Goal: Task Accomplishment & Management: Manage account settings

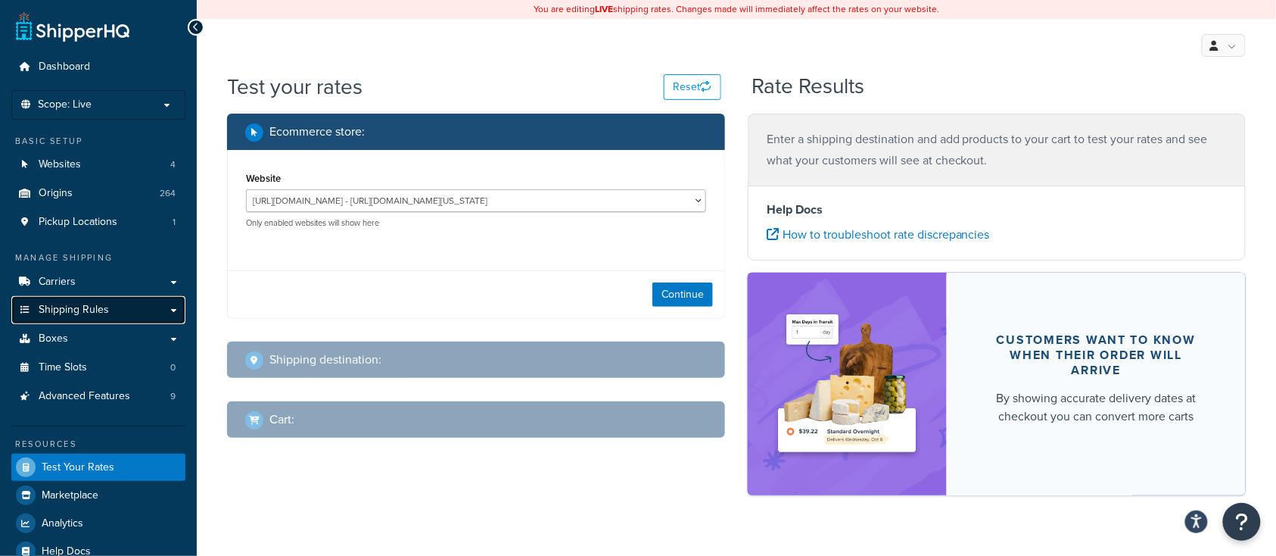
click at [107, 308] on span "Shipping Rules" at bounding box center [74, 310] width 70 height 13
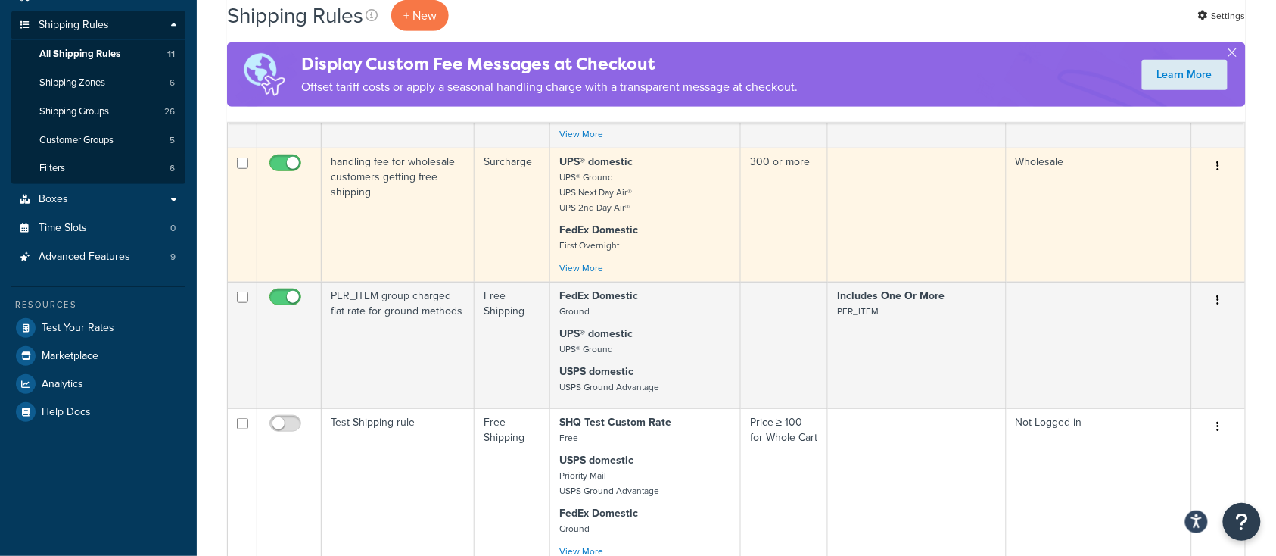
scroll to position [303, 0]
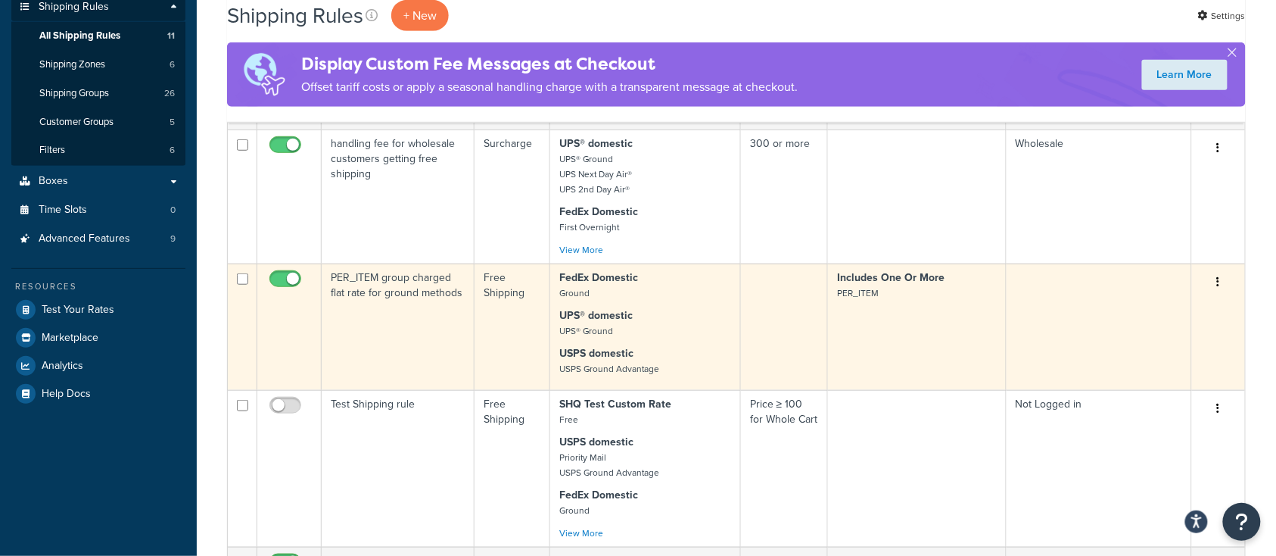
click at [364, 339] on td "PER_ITEM group charged flat rate for ground methods" at bounding box center [398, 326] width 153 height 126
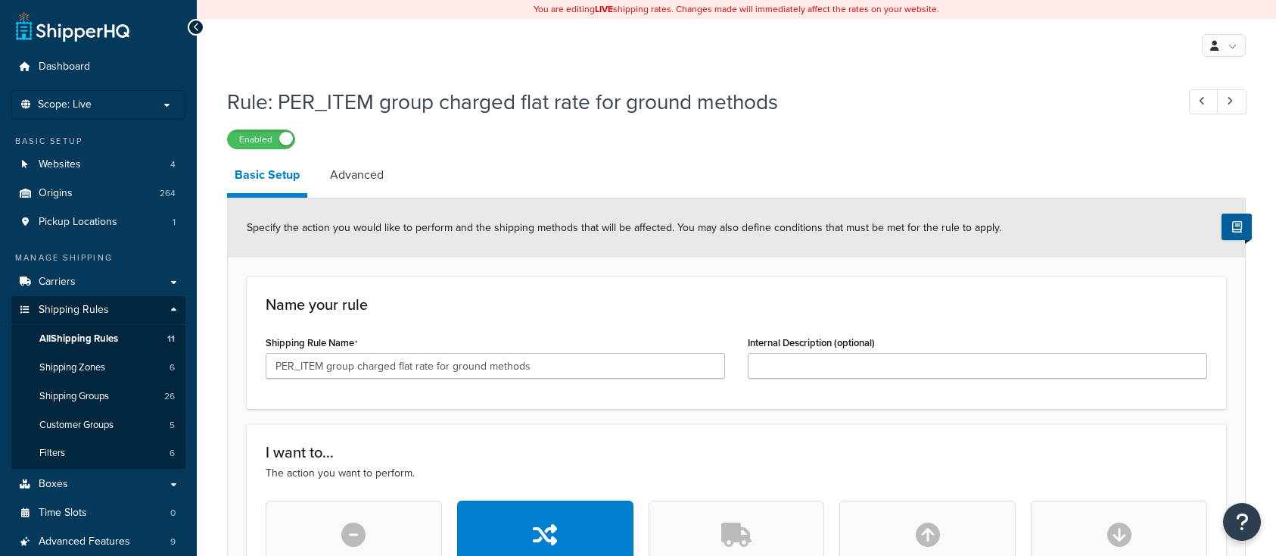
select select "ITEM"
click at [80, 398] on span "Shipping Groups" at bounding box center [74, 396] width 70 height 13
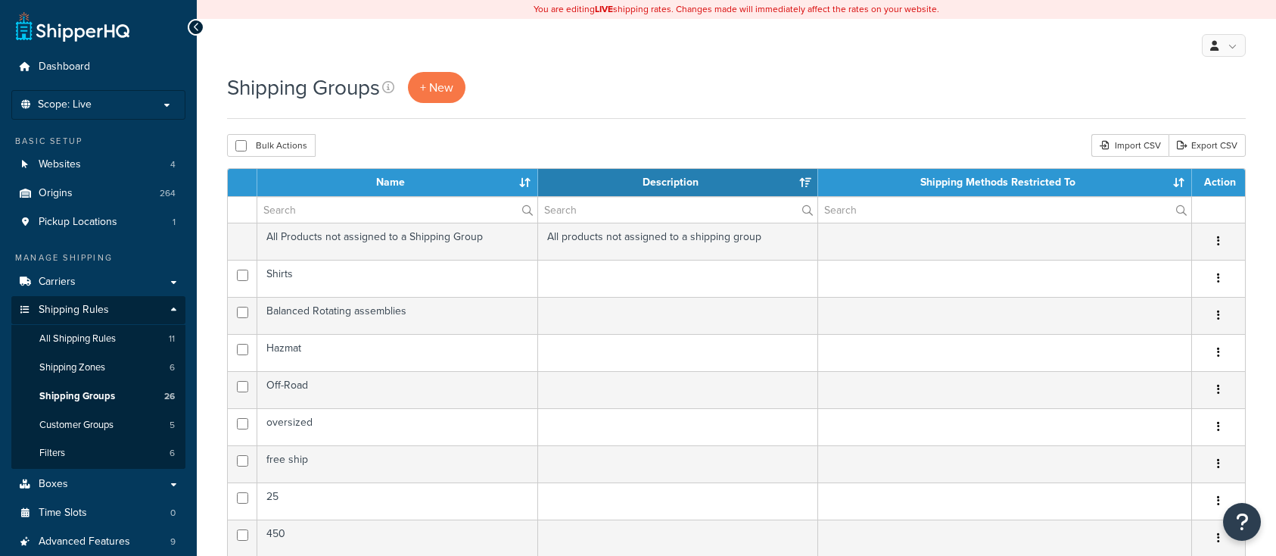
select select "15"
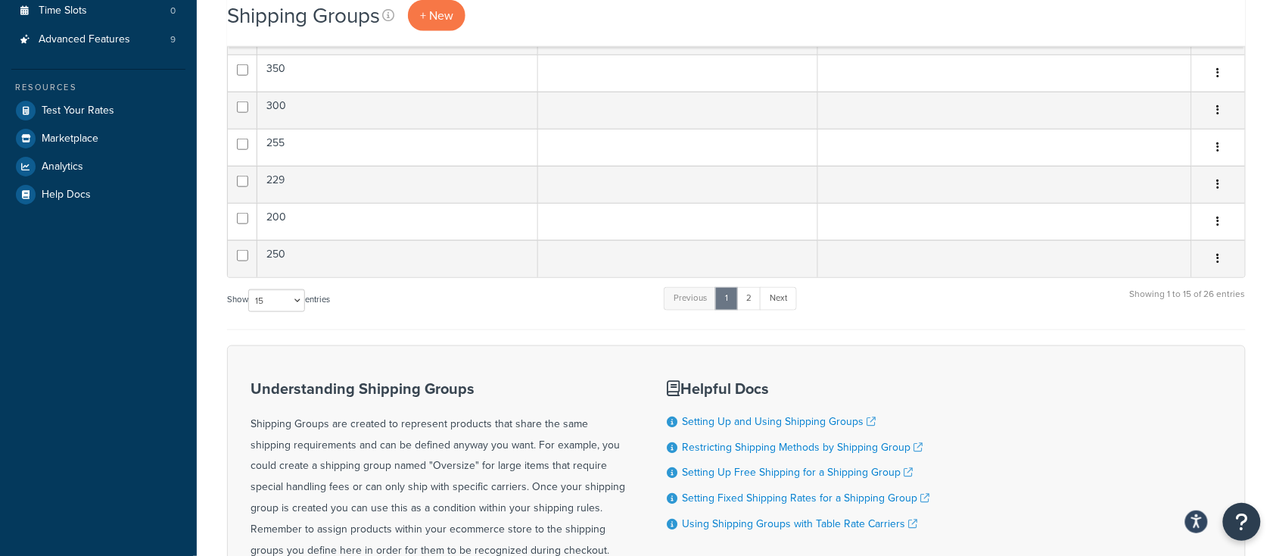
scroll to position [504, 0]
click at [751, 298] on link "2" at bounding box center [749, 296] width 25 height 23
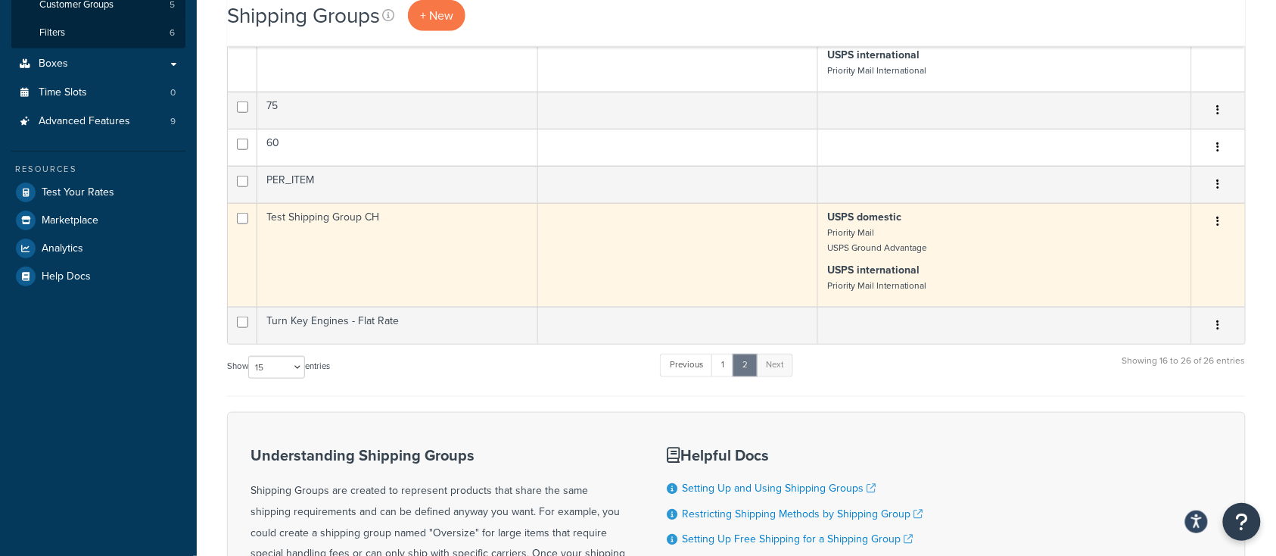
scroll to position [404, 0]
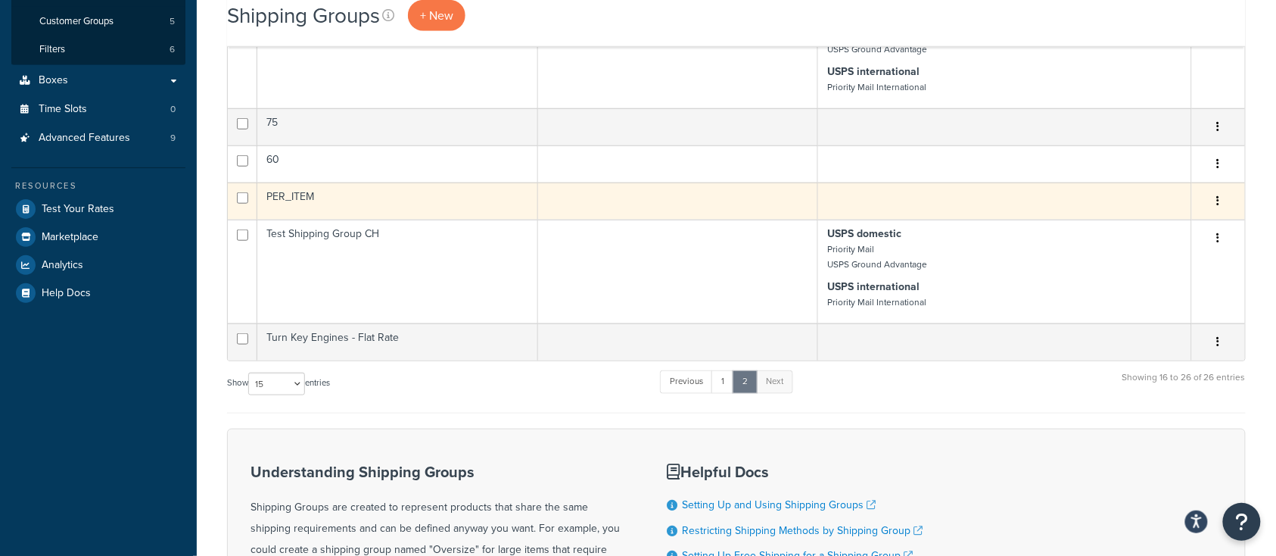
click at [374, 206] on td "PER_ITEM" at bounding box center [397, 200] width 281 height 37
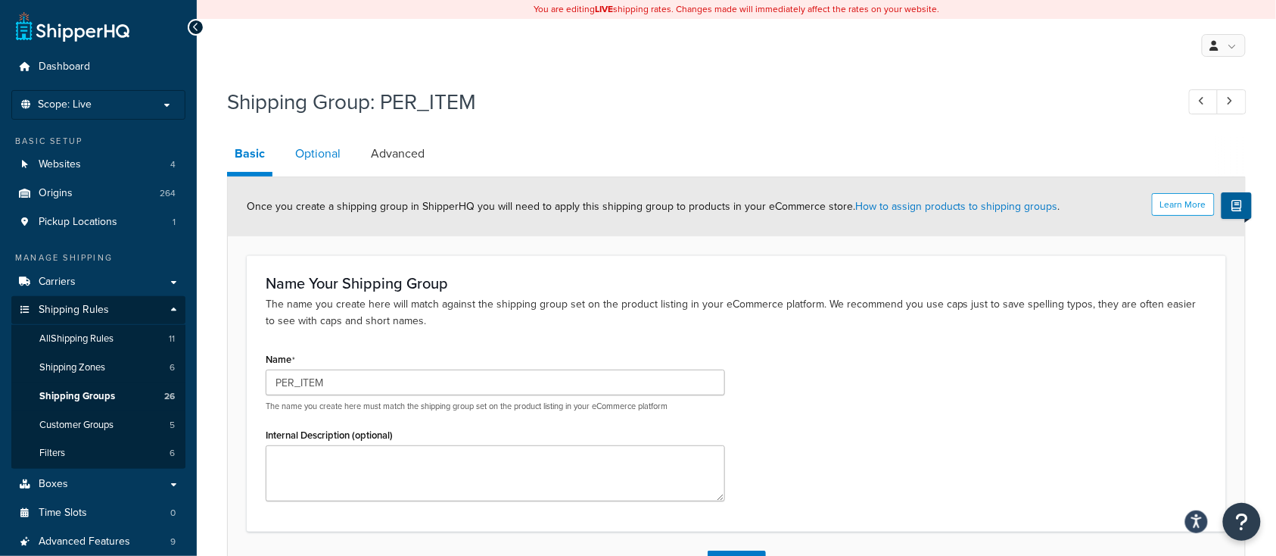
click at [316, 161] on link "Optional" at bounding box center [318, 154] width 61 height 36
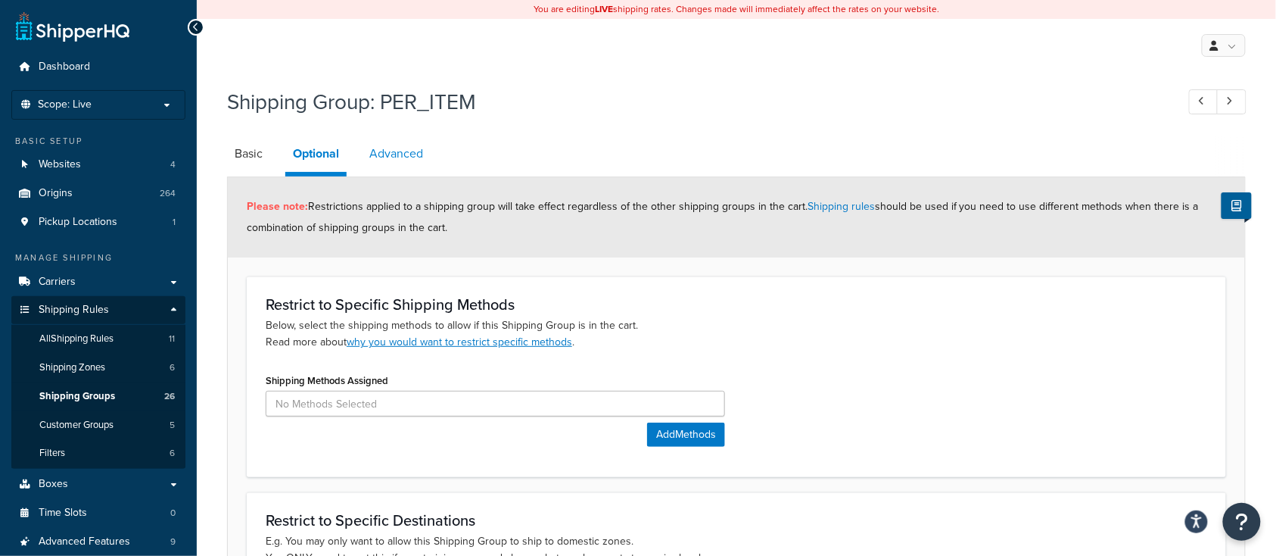
click at [394, 153] on link "Advanced" at bounding box center [396, 154] width 69 height 36
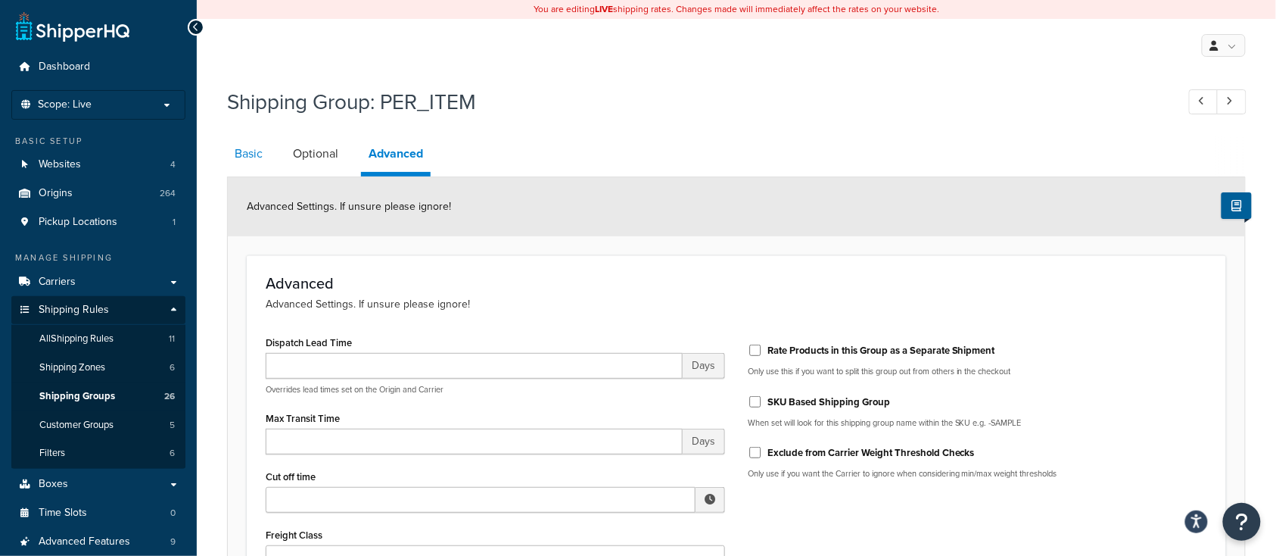
click at [248, 160] on link "Basic" at bounding box center [248, 154] width 43 height 36
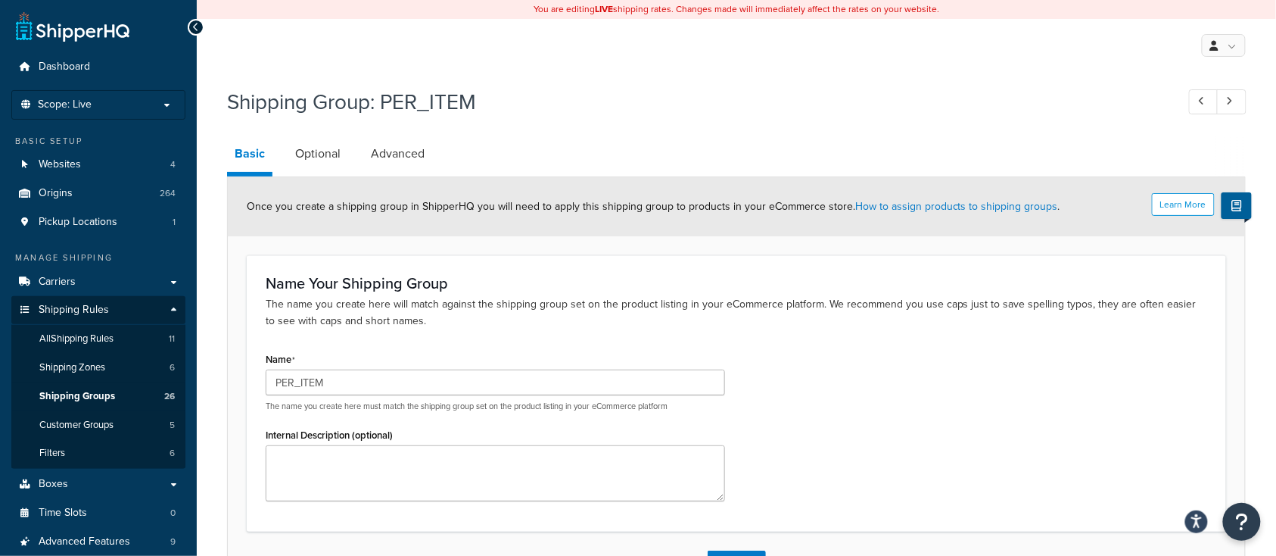
click at [559, 133] on div "Shipping Group: PER_ITEM Basic Optional Advanced Learn More Once you create a s…" at bounding box center [736, 336] width 1019 height 515
click at [129, 342] on link "All Shipping Rules 11" at bounding box center [98, 339] width 174 height 28
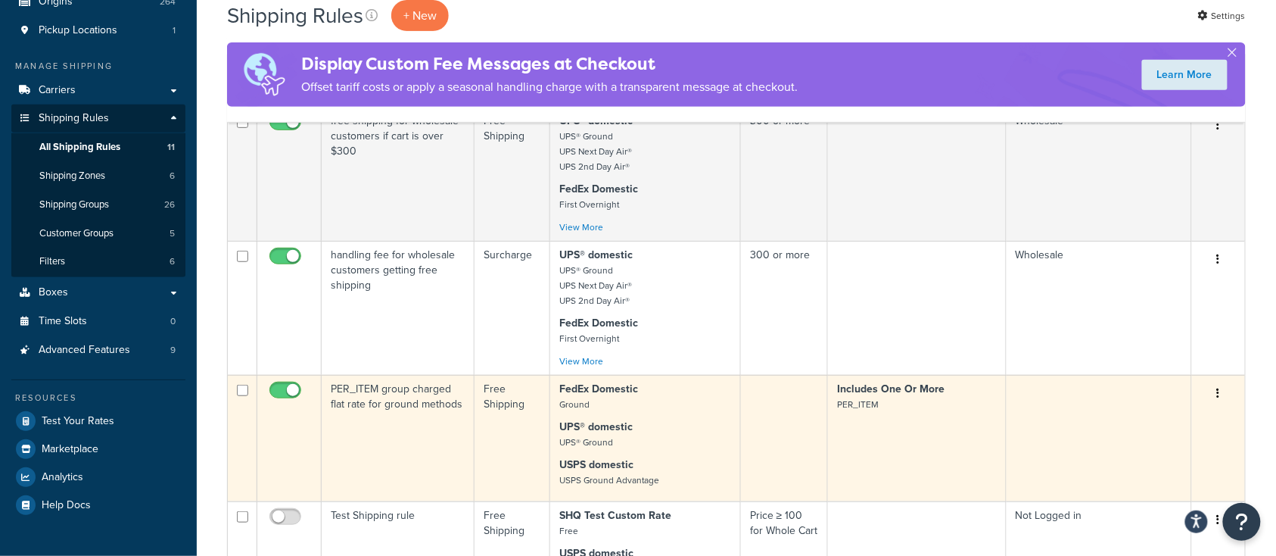
scroll to position [201, 0]
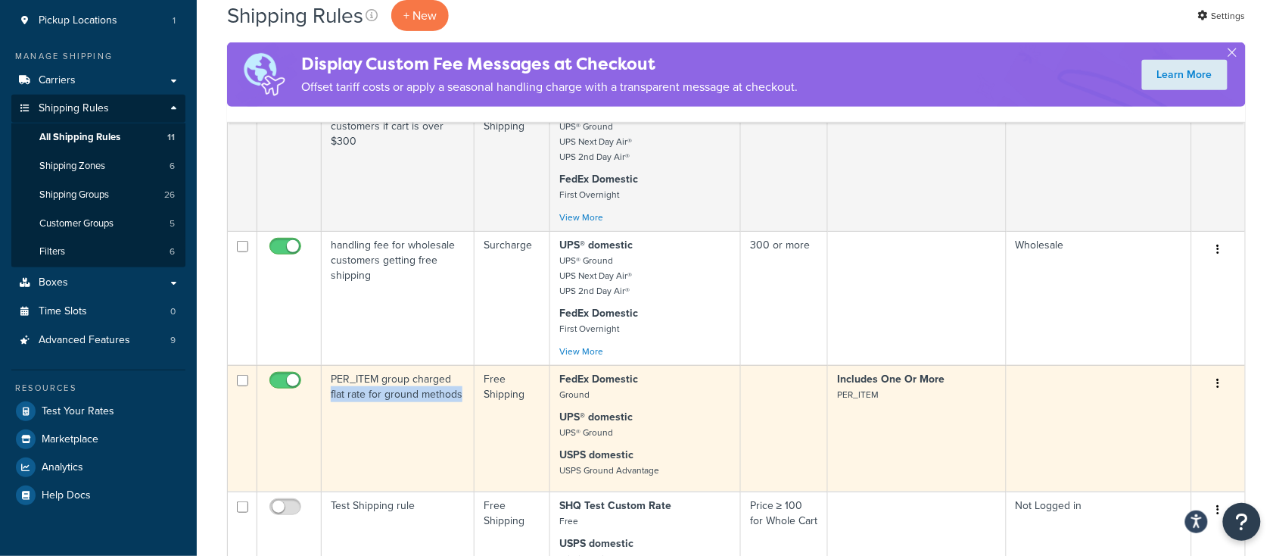
drag, startPoint x: 460, startPoint y: 399, endPoint x: 327, endPoint y: 406, distance: 132.7
click at [323, 406] on td "PER_ITEM group charged flat rate for ground methods" at bounding box center [398, 428] width 153 height 126
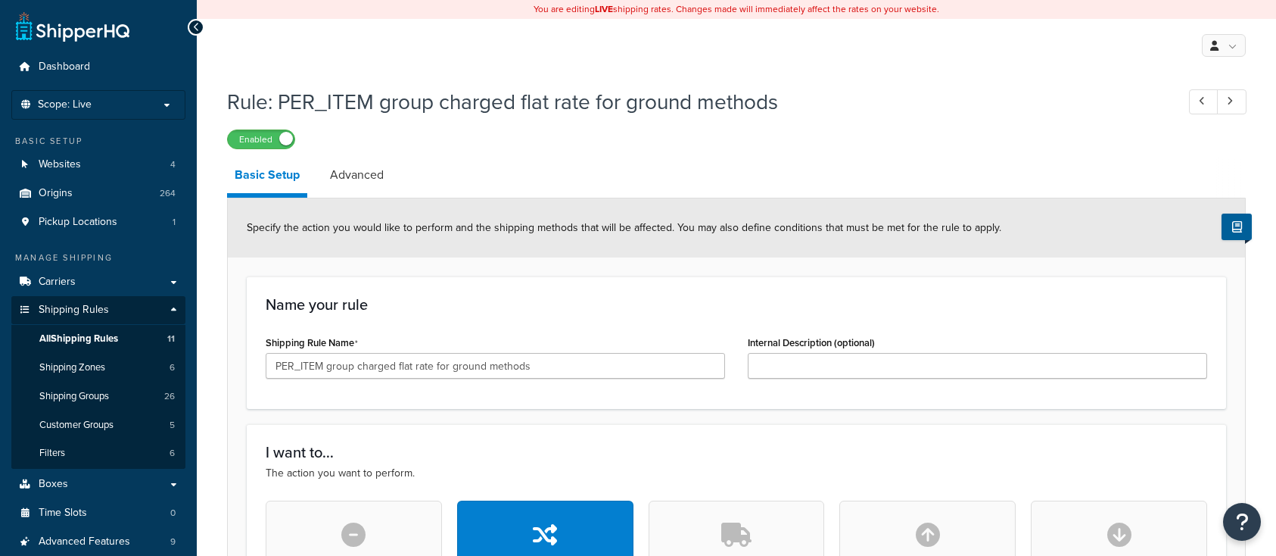
select select "ITEM"
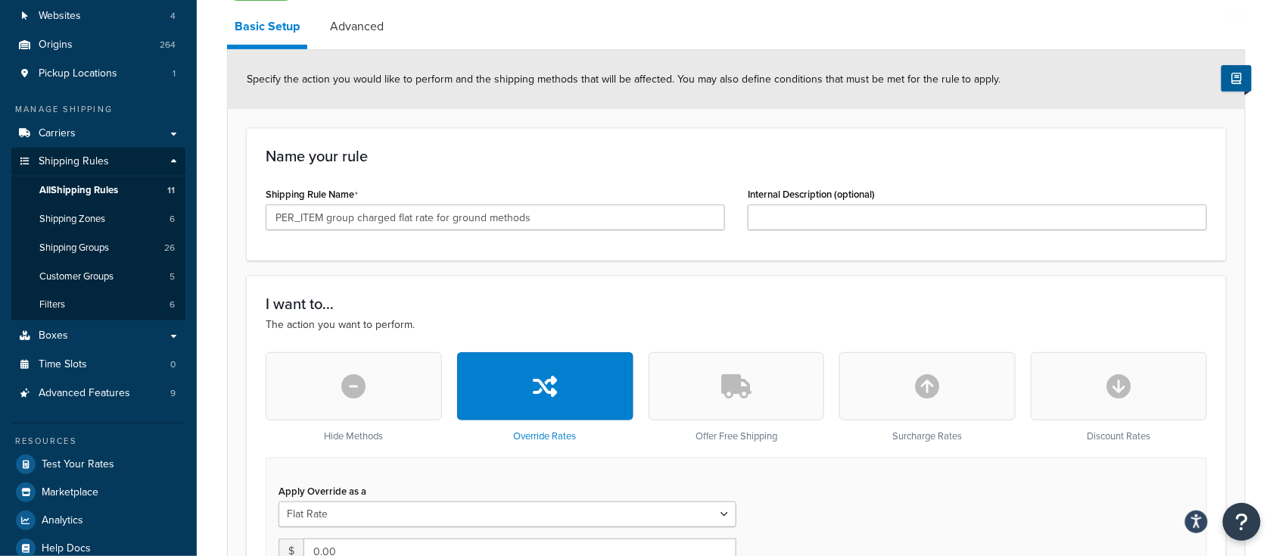
scroll to position [201, 0]
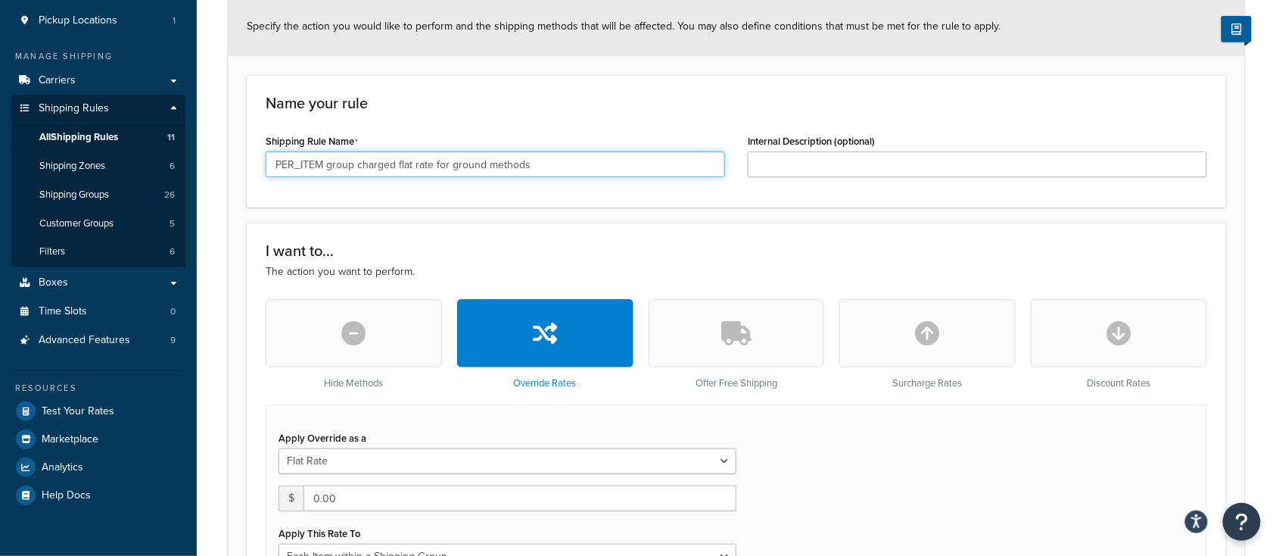
drag, startPoint x: 541, startPoint y: 167, endPoint x: 213, endPoint y: 176, distance: 327.2
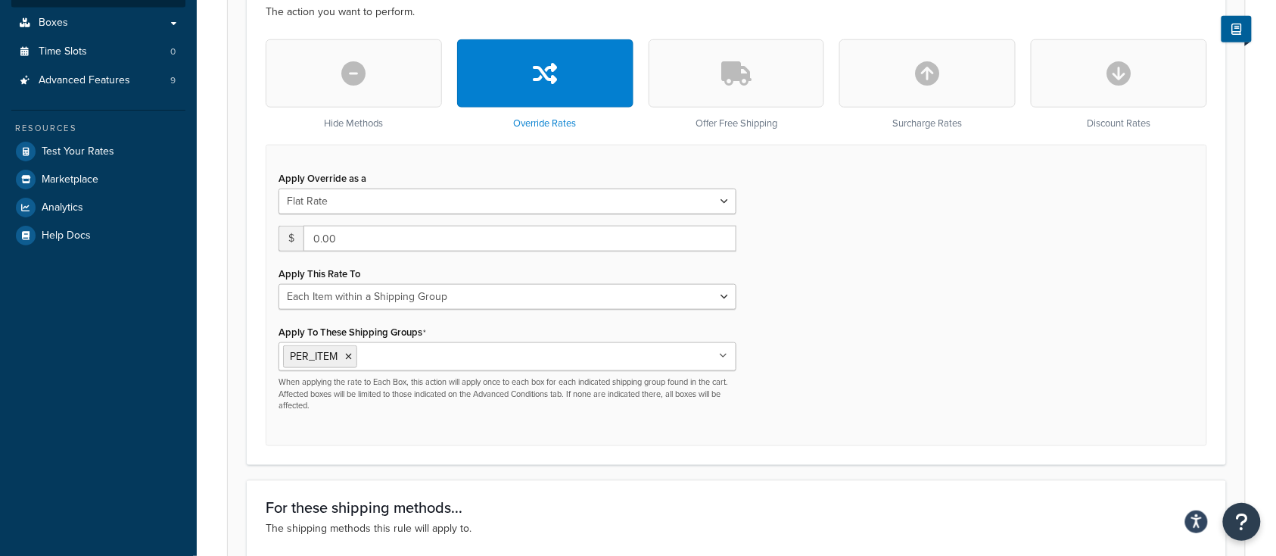
scroll to position [504, 0]
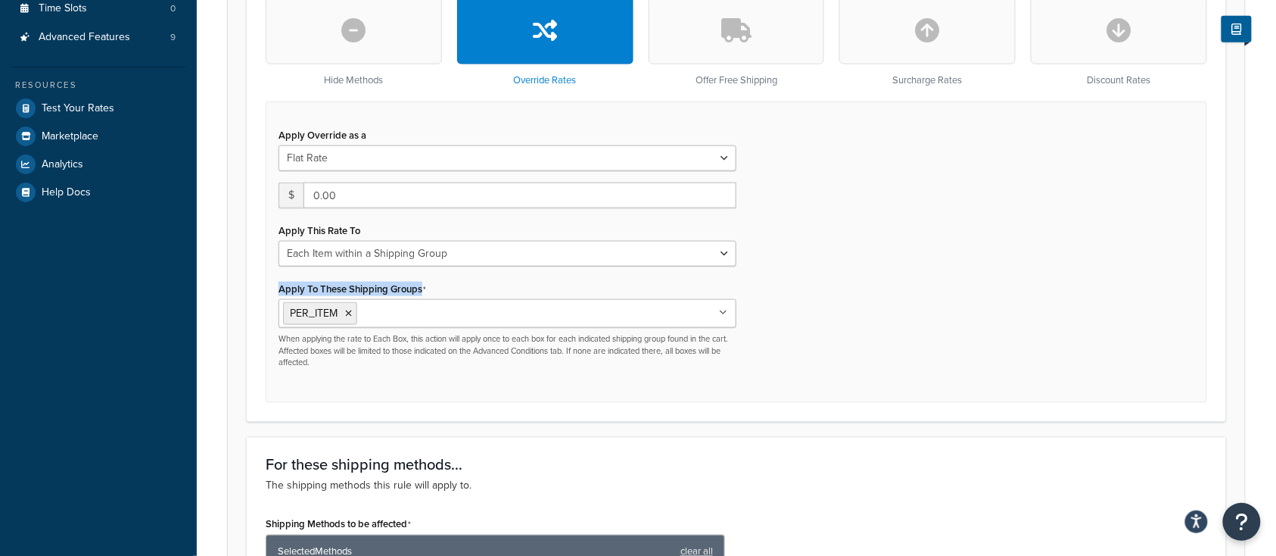
drag, startPoint x: 421, startPoint y: 291, endPoint x: 281, endPoint y: 294, distance: 140.1
click at [281, 294] on label "Apply To These Shipping Groups" at bounding box center [353, 289] width 148 height 12
click at [361, 304] on input "Apply To These Shipping Groups" at bounding box center [428, 312] width 134 height 17
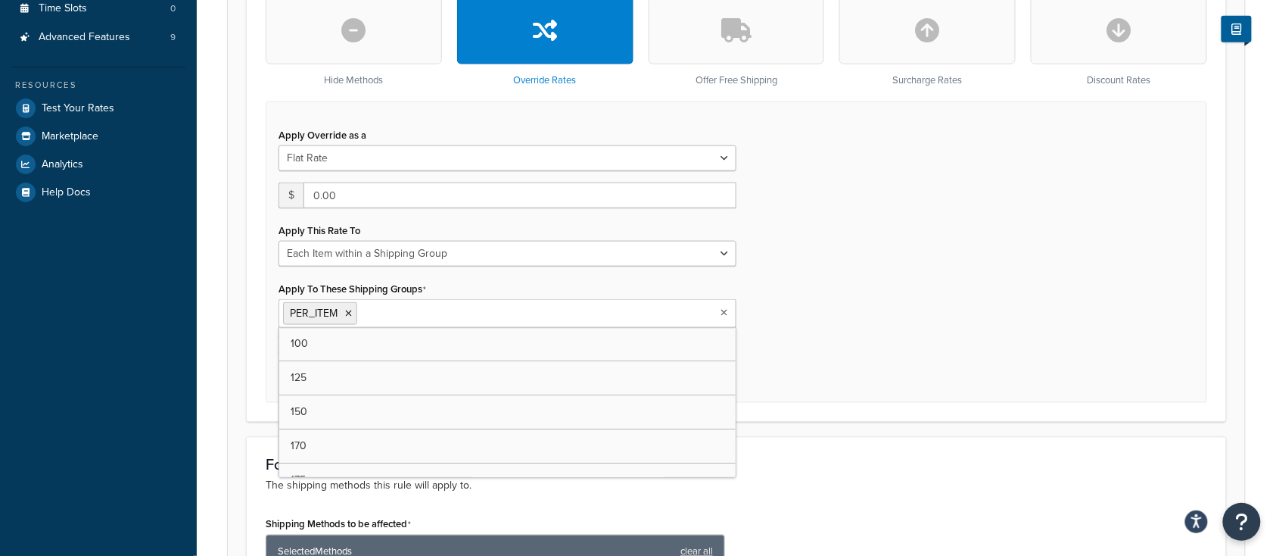
click at [859, 279] on div "Apply Override as a Flat Rate Percentage Flat Rate & Percentage $ 0.00 Apply Th…" at bounding box center [737, 251] width 942 height 301
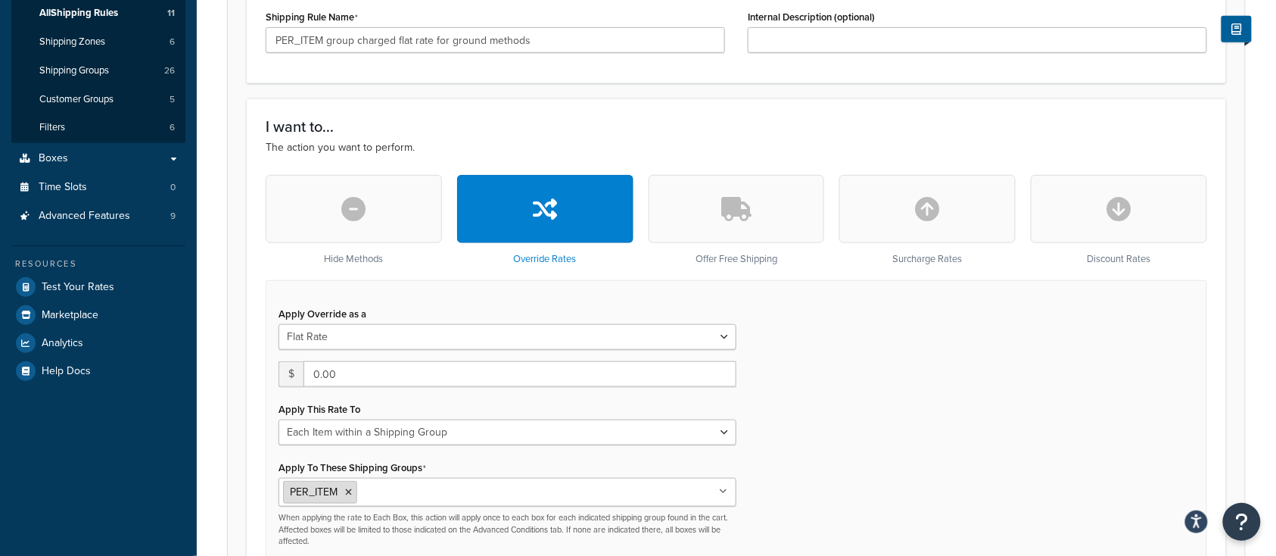
scroll to position [101, 0]
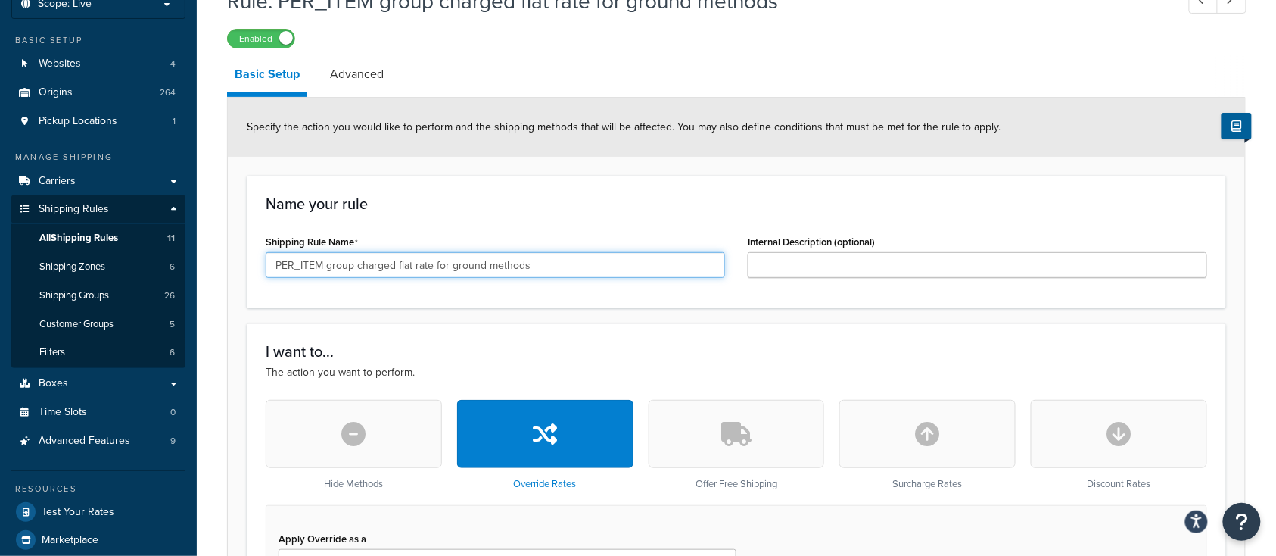
click at [557, 270] on input "PER_ITEM group charged flat rate for ground methods" at bounding box center [496, 265] width 460 height 26
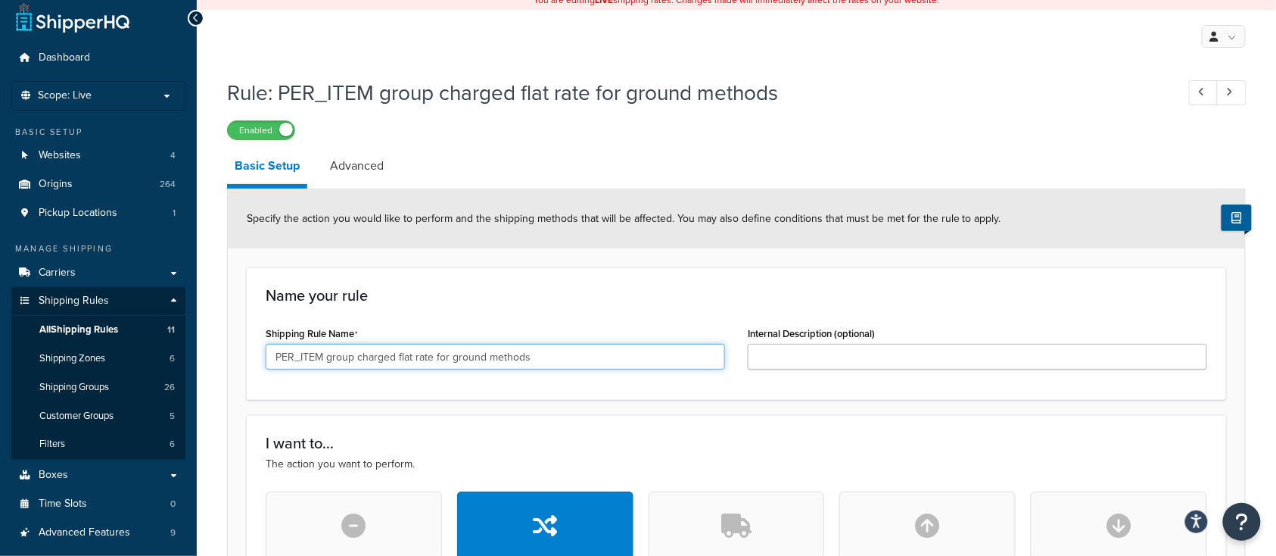
scroll to position [0, 0]
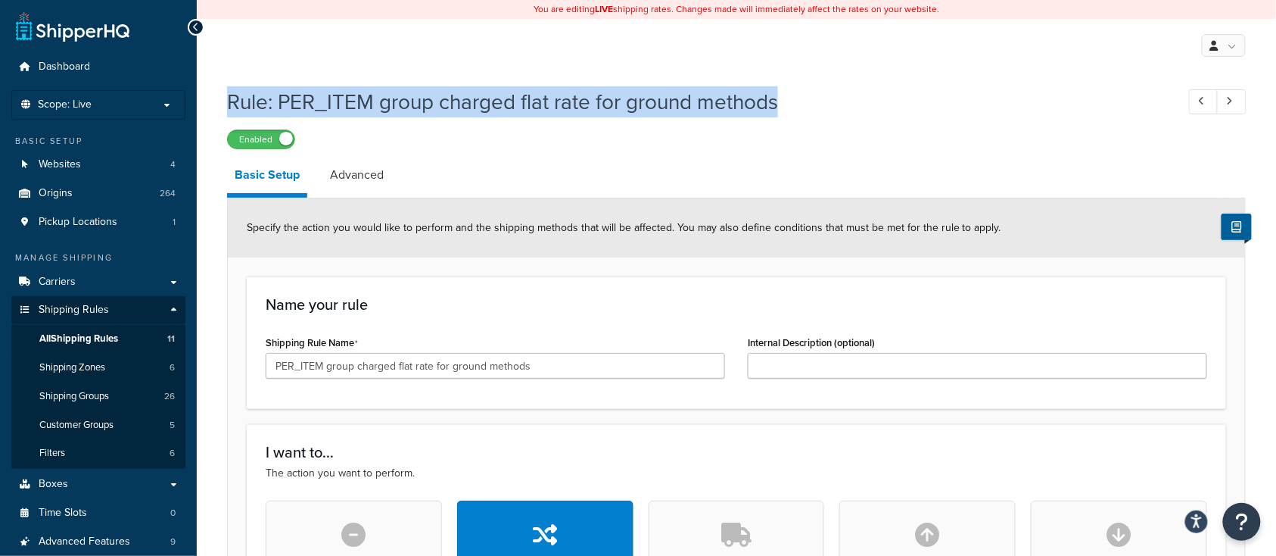
drag, startPoint x: 786, startPoint y: 111, endPoint x: 210, endPoint y: 113, distance: 575.4
click at [355, 173] on link "Advanced" at bounding box center [357, 175] width 69 height 36
select select "shipping_price"
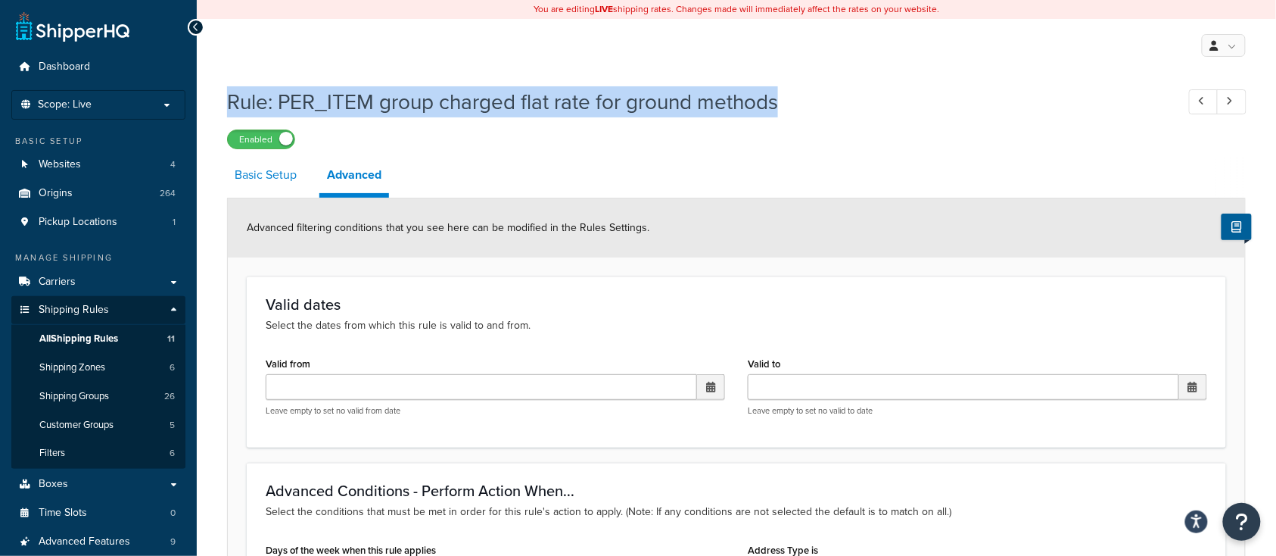
click at [250, 179] on link "Basic Setup" at bounding box center [265, 175] width 77 height 36
select select "ITEM"
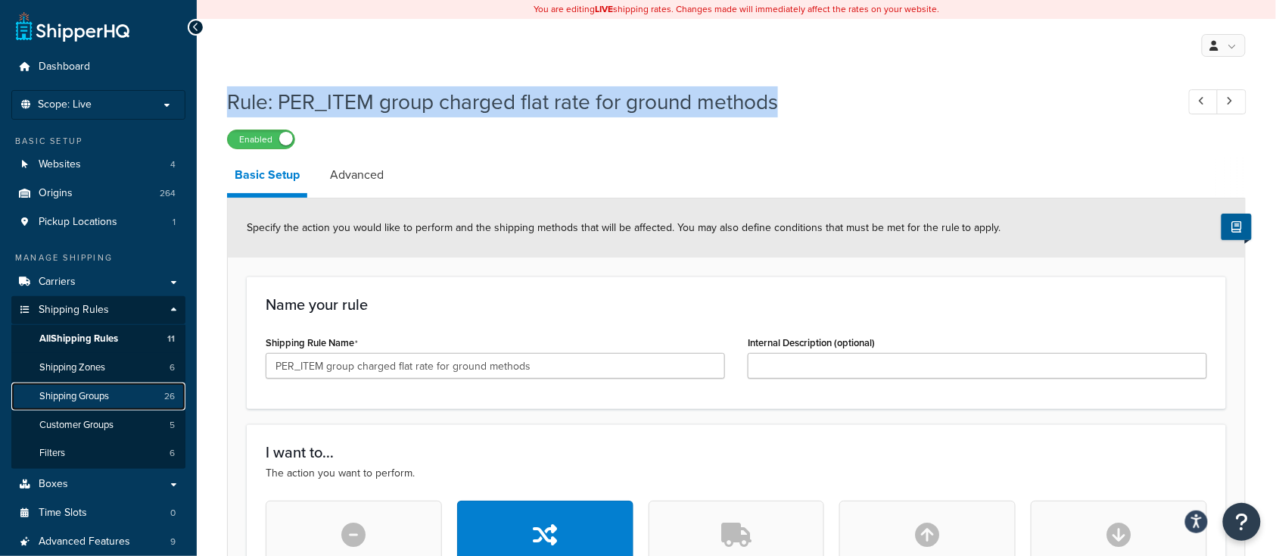
click at [105, 399] on span "Shipping Groups" at bounding box center [74, 396] width 70 height 13
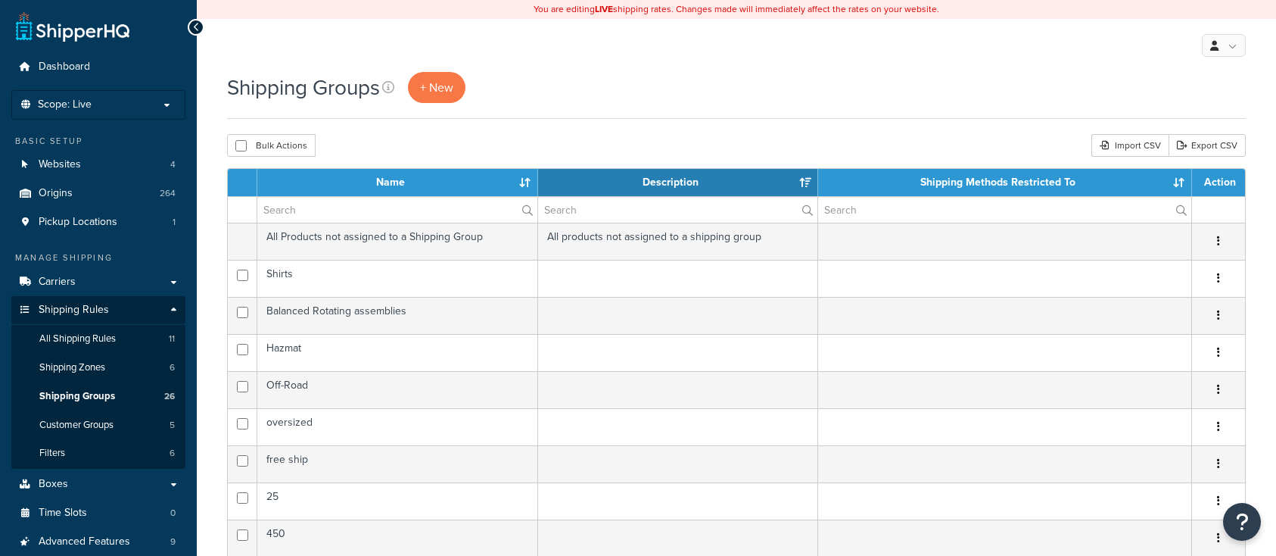
select select "15"
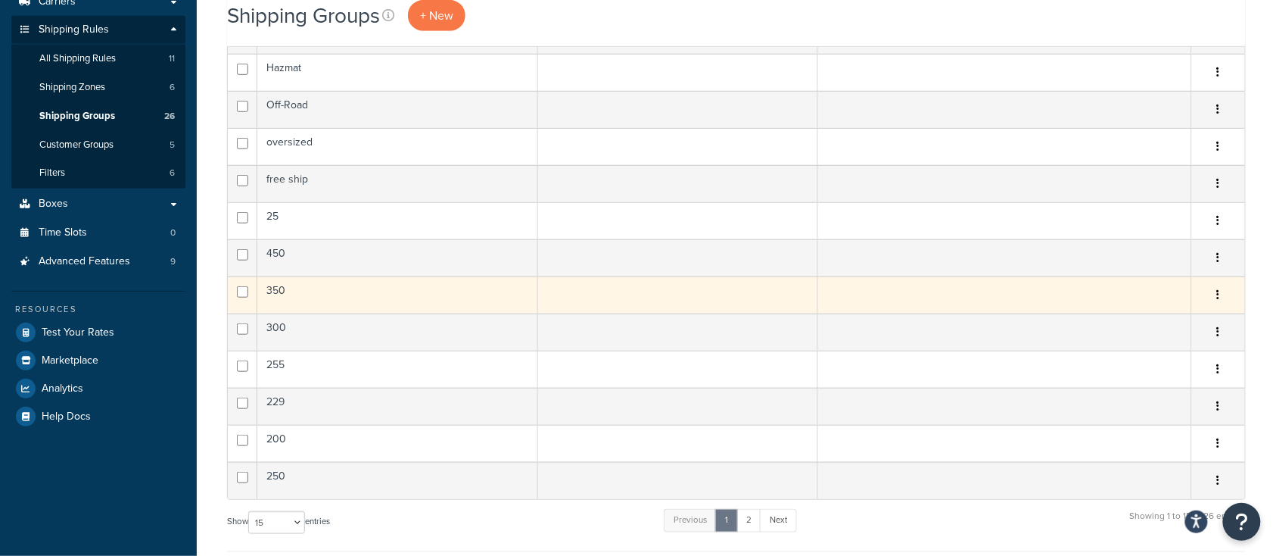
scroll to position [404, 0]
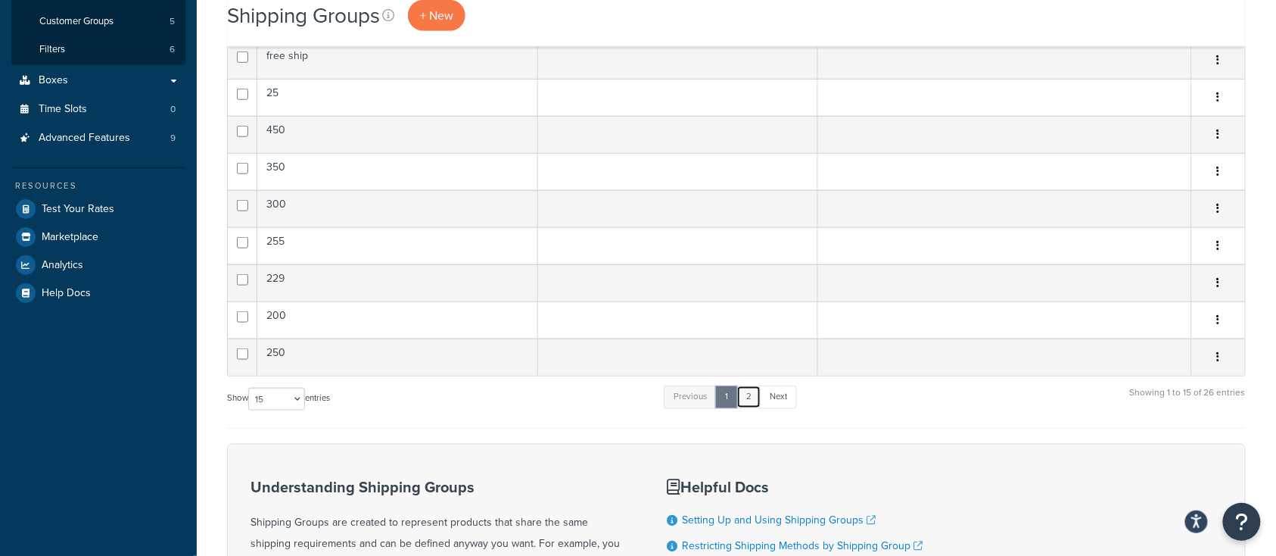
click at [750, 403] on link "2" at bounding box center [749, 396] width 25 height 23
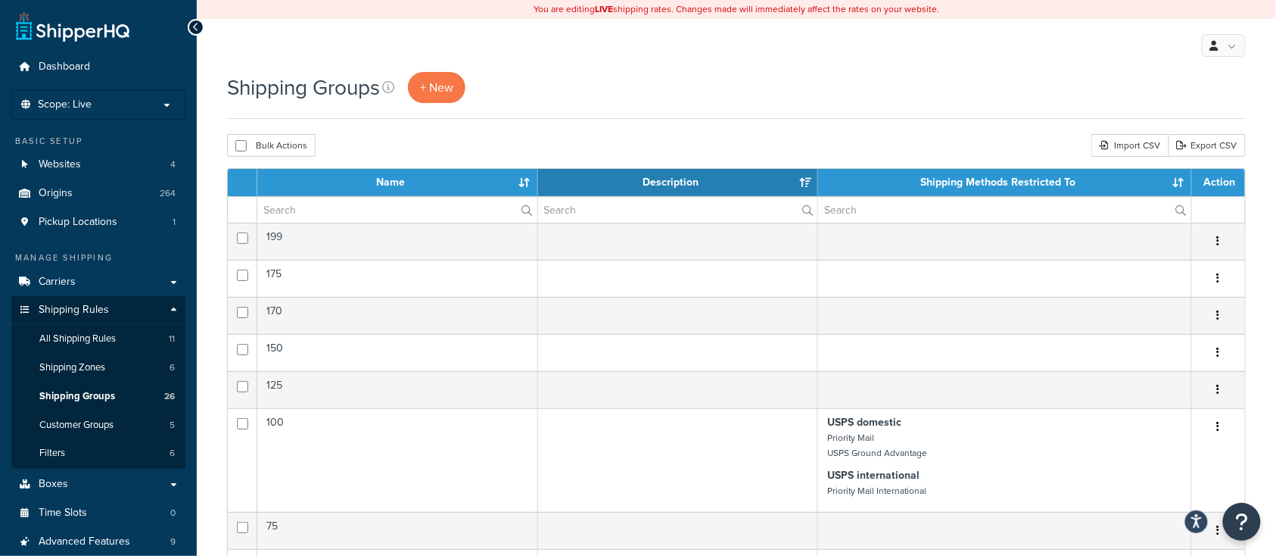
scroll to position [101, 0]
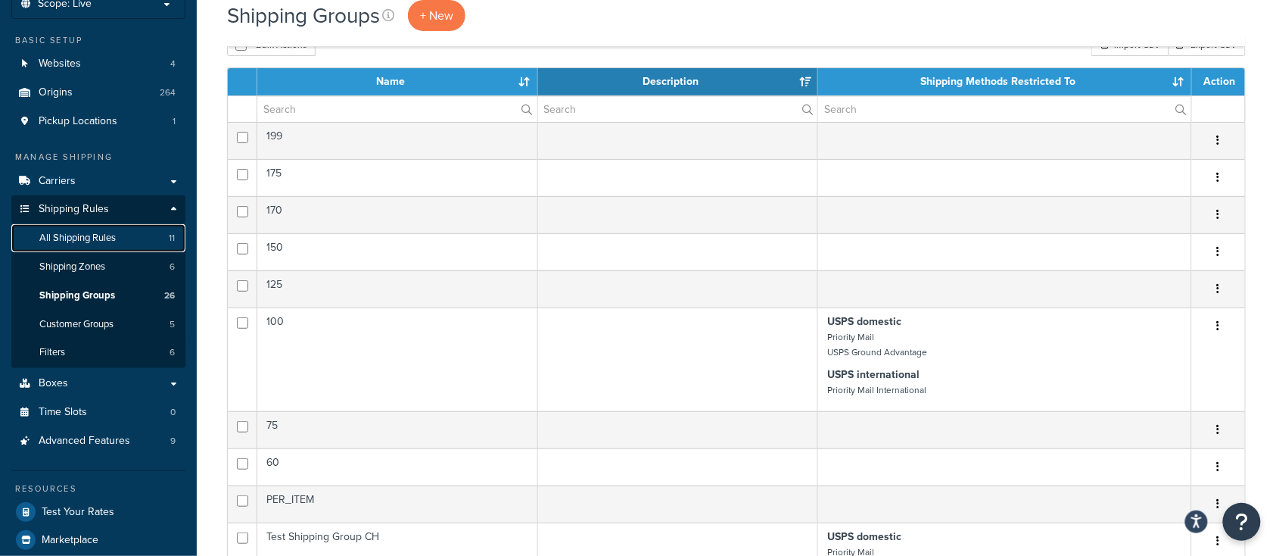
click at [86, 233] on span "All Shipping Rules" at bounding box center [77, 238] width 76 height 13
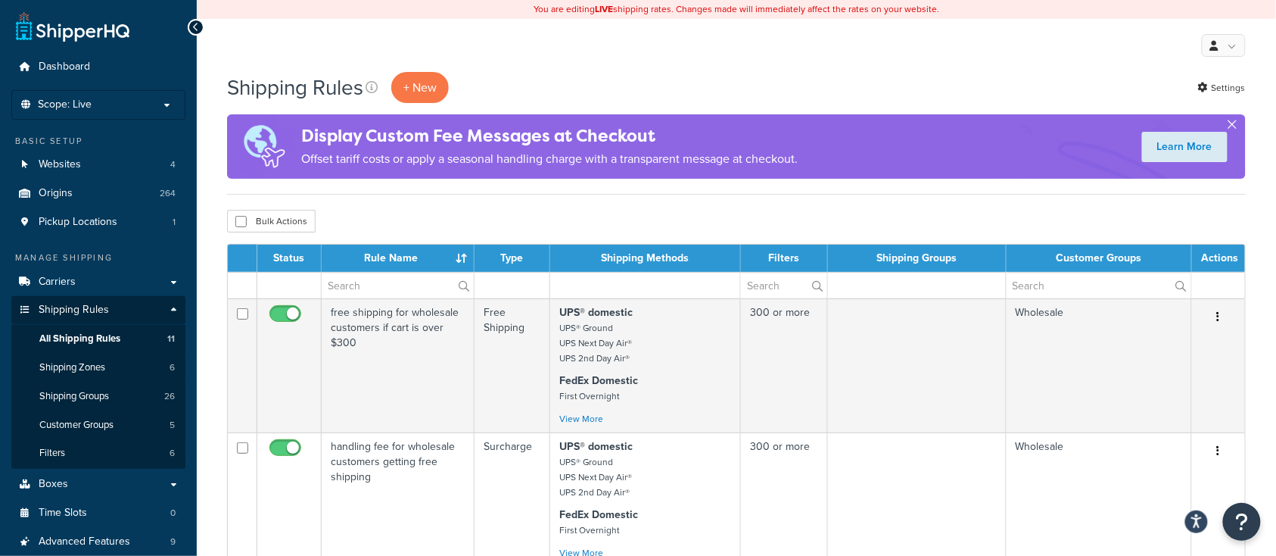
click at [1235, 126] on button "button" at bounding box center [1233, 128] width 4 height 4
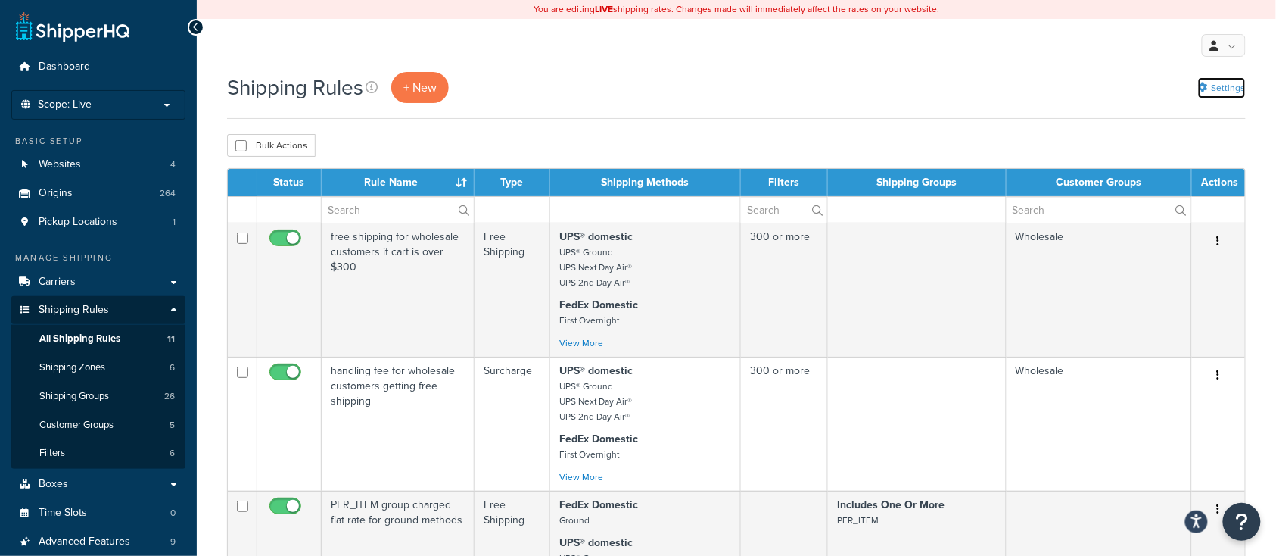
click at [1242, 92] on link "Settings" at bounding box center [1222, 87] width 48 height 21
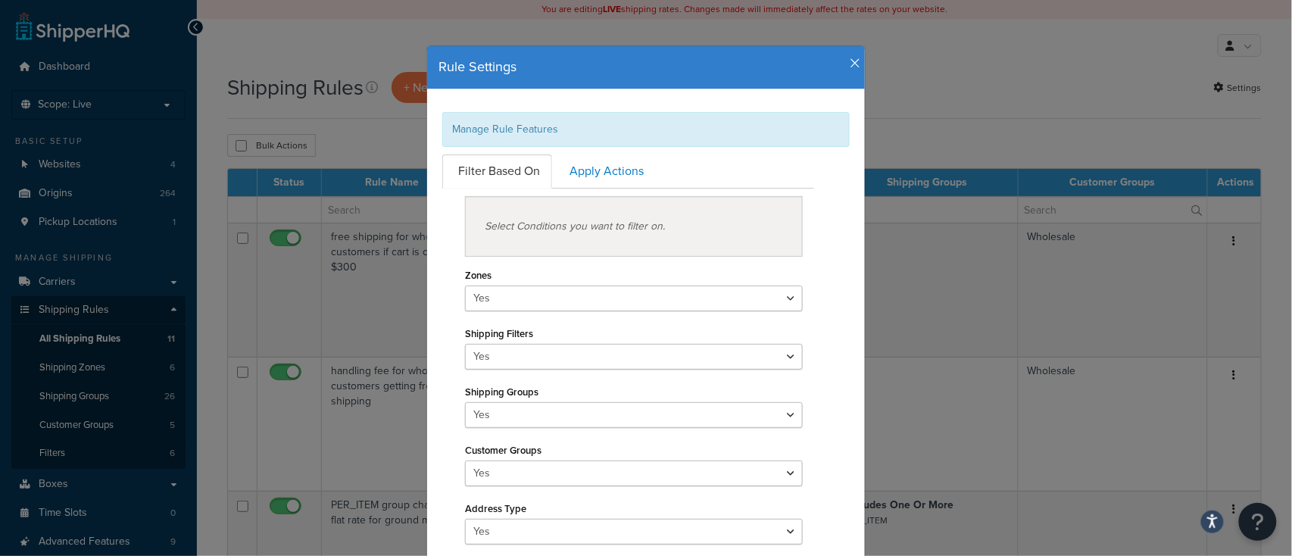
click at [849, 64] on icon "button" at bounding box center [854, 64] width 11 height 14
